Goal: Book appointment/travel/reservation

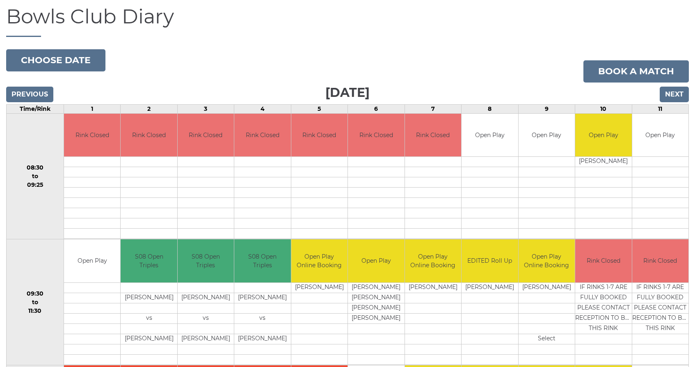
scroll to position [91, 0]
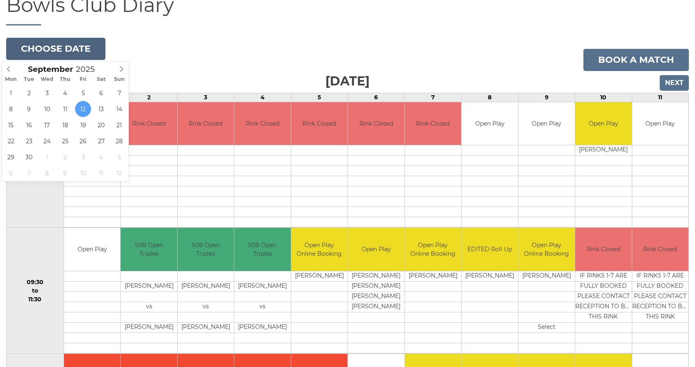
click at [59, 46] on button "Choose date" at bounding box center [55, 49] width 99 height 22
type input "2025-09-28"
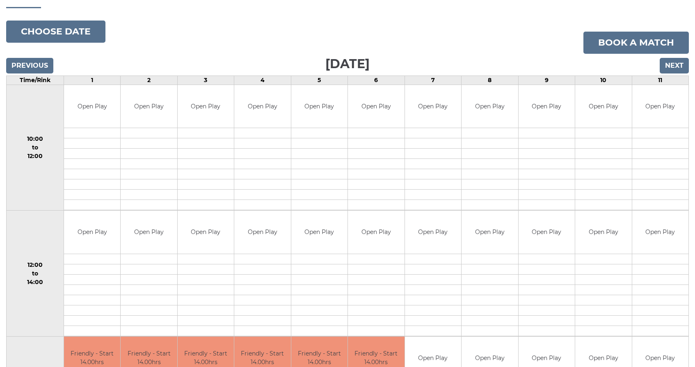
scroll to position [109, 0]
click at [26, 64] on input "Previous" at bounding box center [29, 65] width 47 height 16
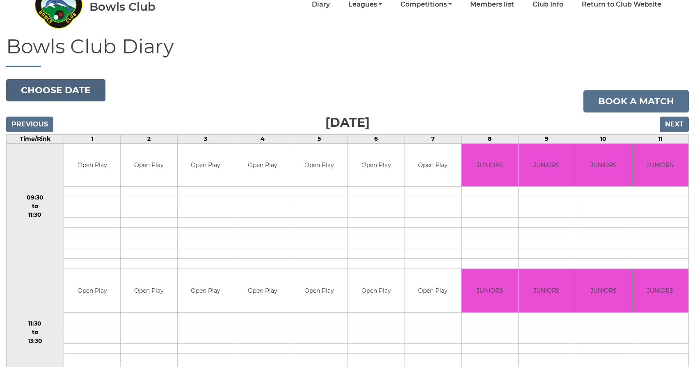
scroll to position [48, 0]
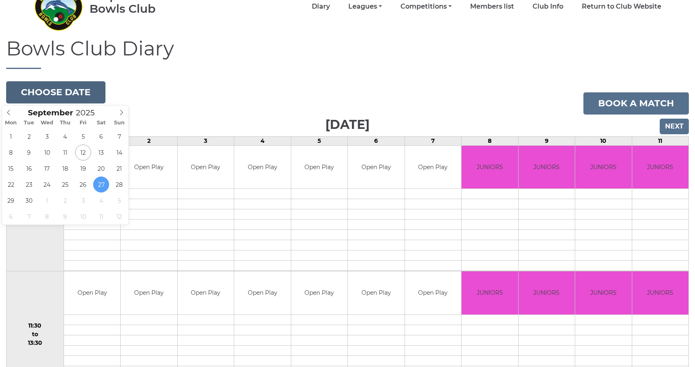
click at [46, 89] on button "Choose date" at bounding box center [55, 92] width 99 height 22
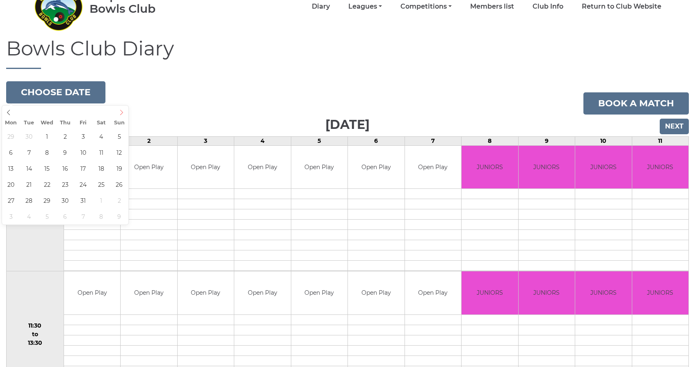
click at [121, 112] on icon at bounding box center [121, 112] width 6 height 6
type input "[DATE]"
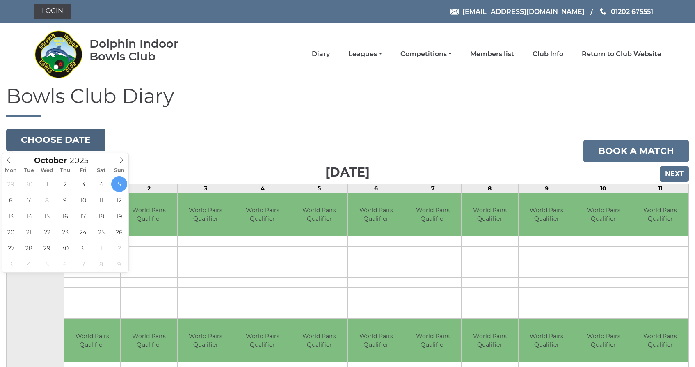
click at [49, 138] on button "Choose date" at bounding box center [55, 140] width 99 height 22
click at [9, 159] on icon at bounding box center [8, 159] width 3 height 5
type input "2025-09-21"
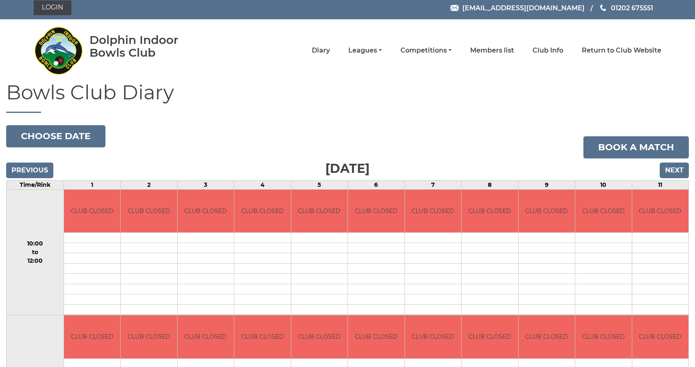
scroll to position [3, 0]
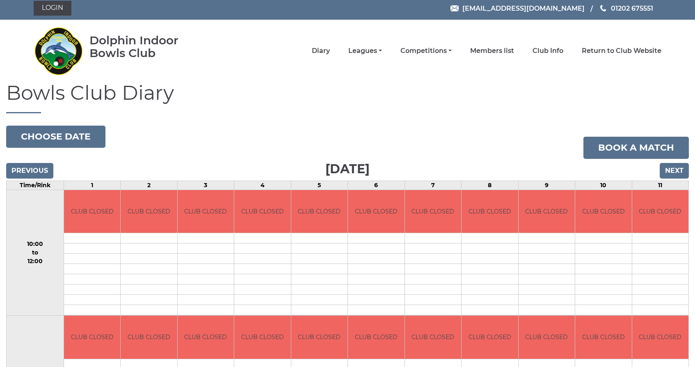
click at [33, 170] on input "Previous" at bounding box center [29, 171] width 47 height 16
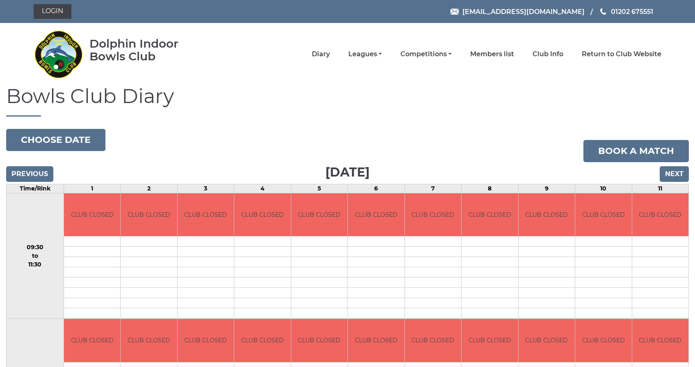
click at [30, 171] on input "Previous" at bounding box center [29, 174] width 47 height 16
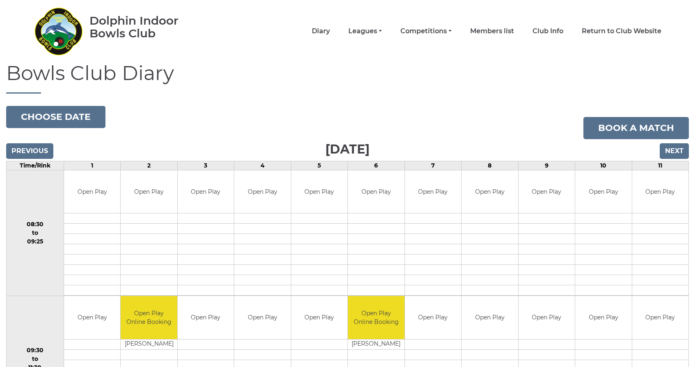
scroll to position [21, 0]
